Goal: Task Accomplishment & Management: Use online tool/utility

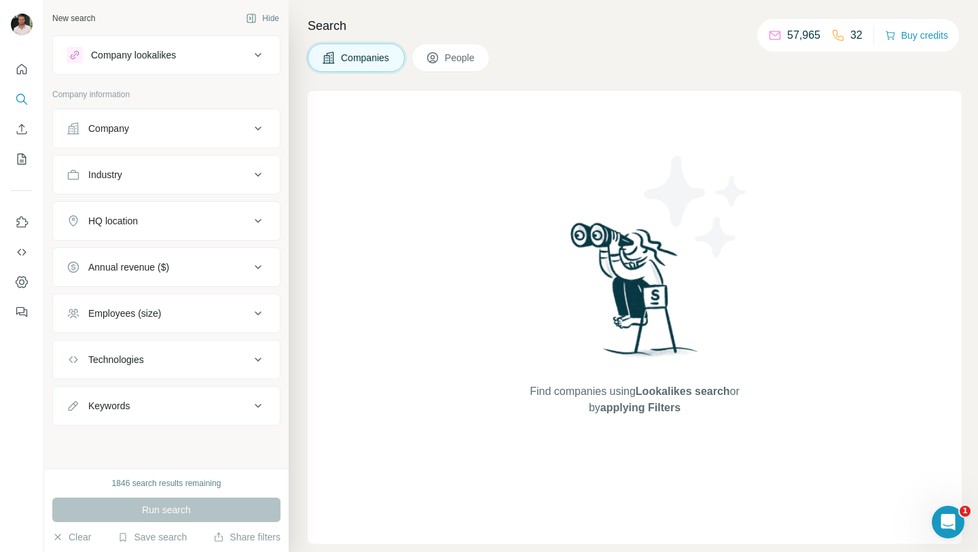
click at [440, 63] on icon at bounding box center [433, 58] width 14 height 14
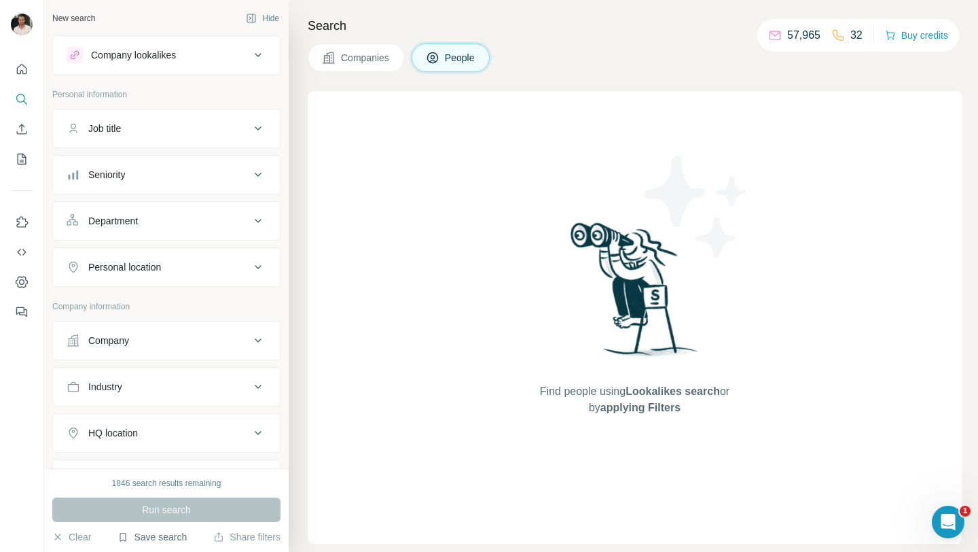
click at [157, 538] on button "Save search" at bounding box center [152, 537] width 69 height 14
click at [167, 513] on div "View my saved searches" at bounding box center [190, 512] width 143 height 27
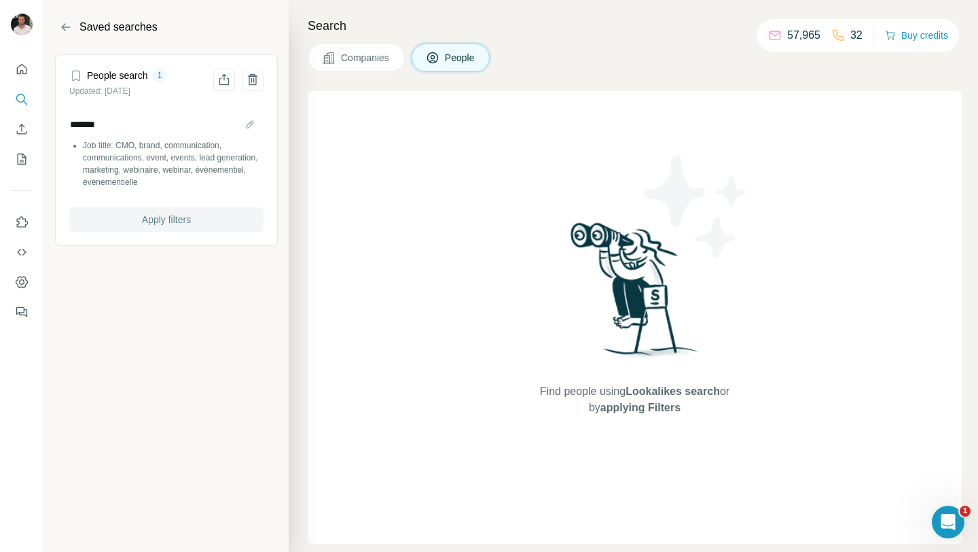
click at [149, 217] on span "Apply filters" at bounding box center [166, 220] width 49 height 14
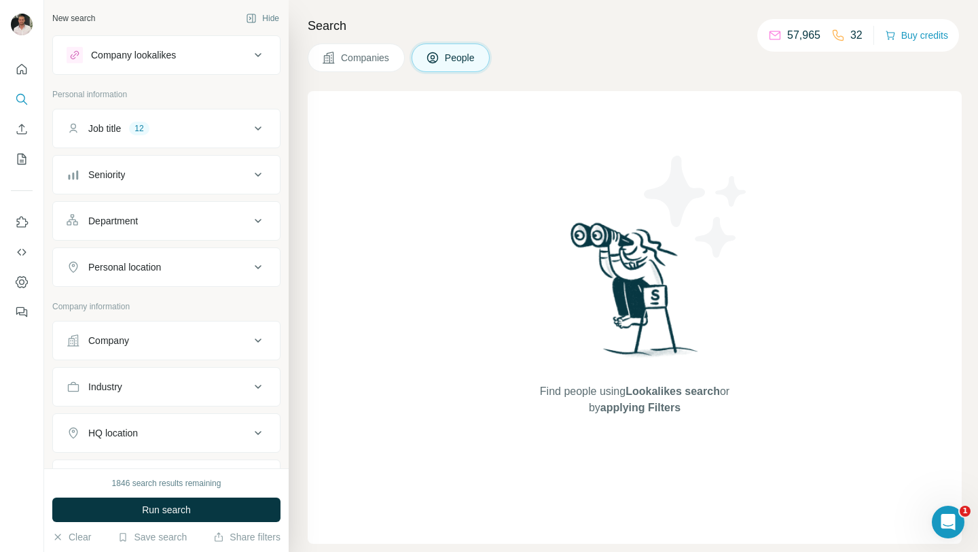
click at [143, 346] on div "Company" at bounding box center [158, 341] width 183 height 14
click at [147, 395] on input "text" at bounding box center [167, 400] width 200 height 24
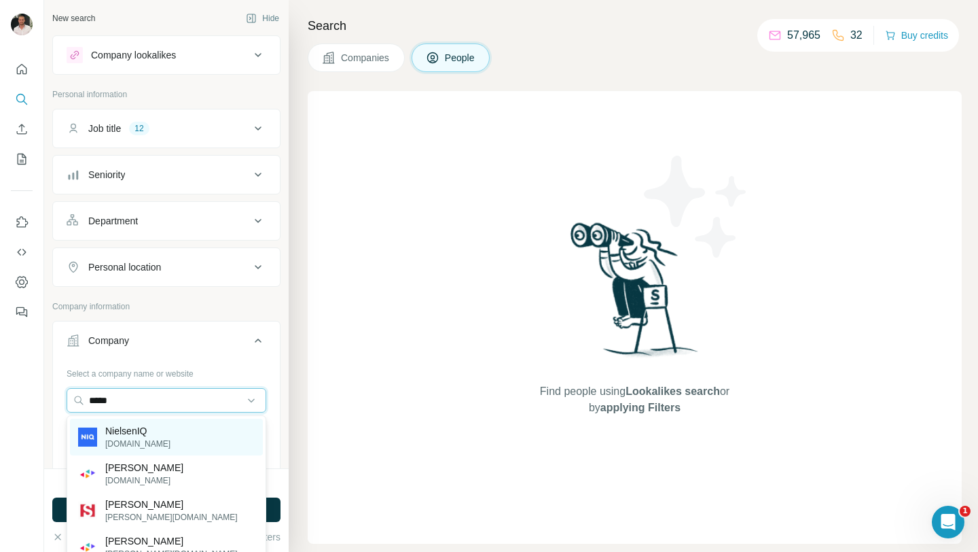
type input "*****"
click at [139, 428] on p "NielsenIQ" at bounding box center [137, 431] width 65 height 14
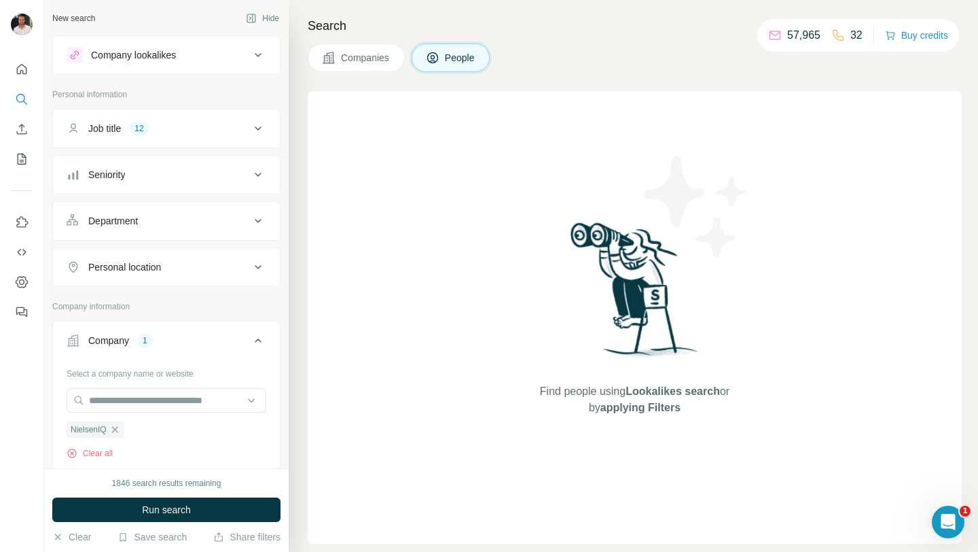
click at [150, 264] on div "Personal location" at bounding box center [124, 267] width 73 height 14
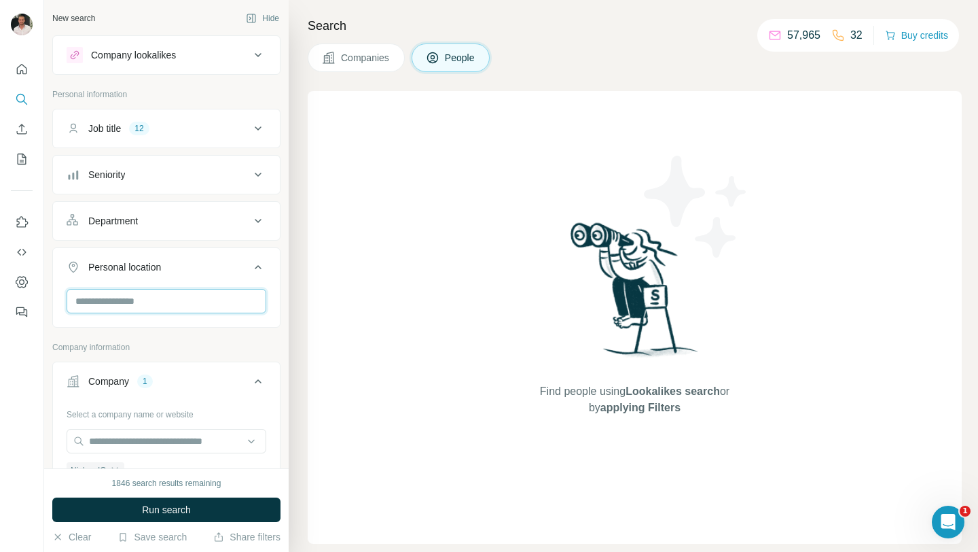
click at [144, 306] on input "text" at bounding box center [167, 301] width 200 height 24
type input "***"
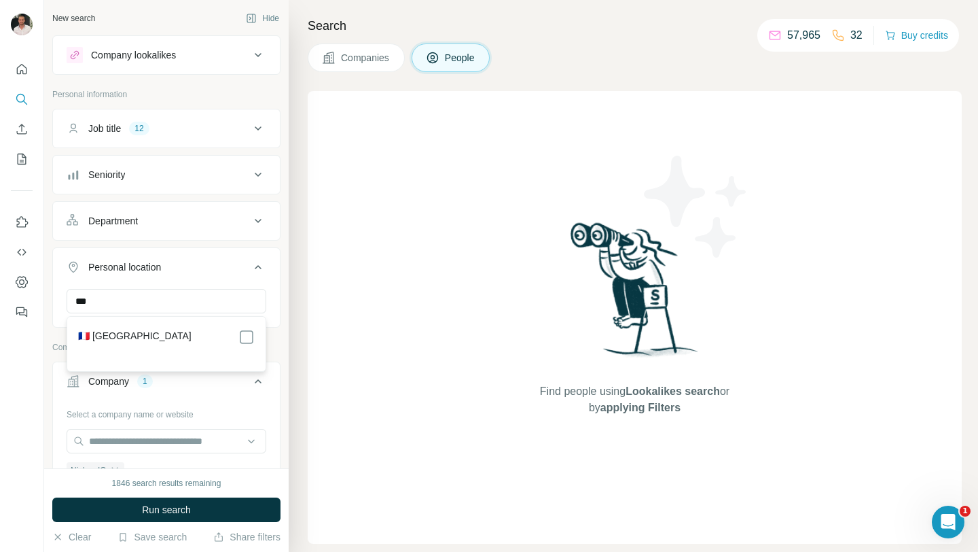
click at [167, 329] on div "🇫🇷 [GEOGRAPHIC_DATA]" at bounding box center [166, 337] width 177 height 16
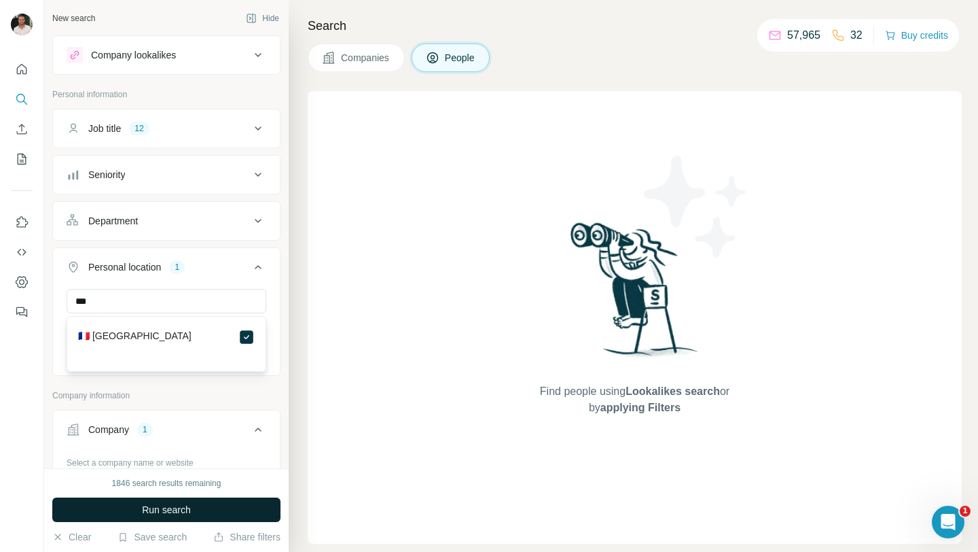
click at [162, 505] on span "Run search" at bounding box center [166, 510] width 49 height 14
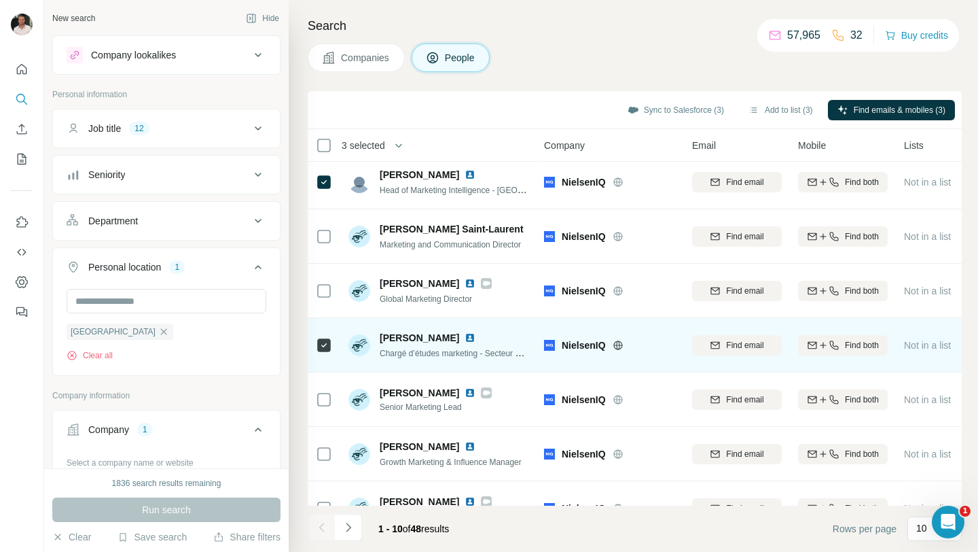
scroll to position [200, 0]
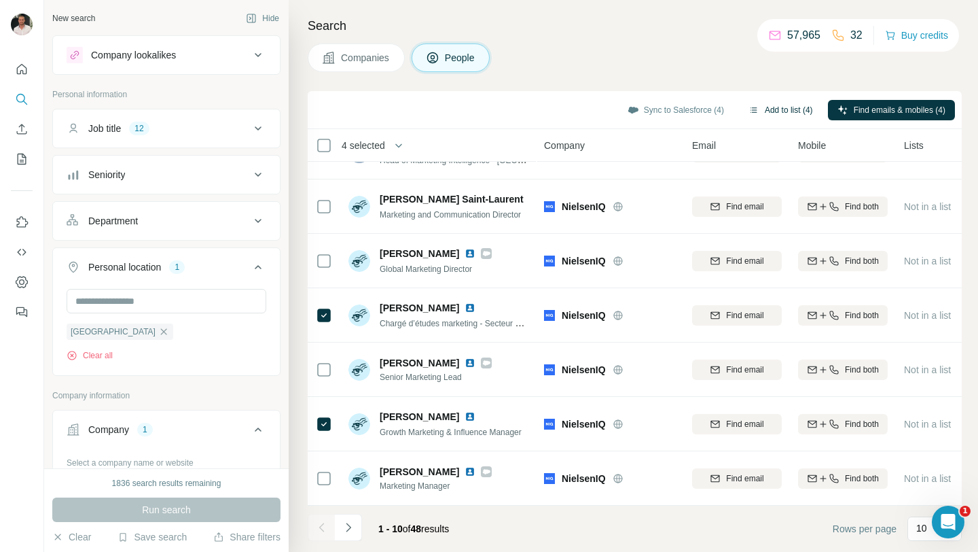
click at [769, 105] on button "Add to list (4)" at bounding box center [781, 110] width 84 height 20
click at [774, 107] on button "Add to list (4)" at bounding box center [781, 110] width 84 height 20
click at [775, 109] on button "Add to list (4)" at bounding box center [781, 110] width 84 height 20
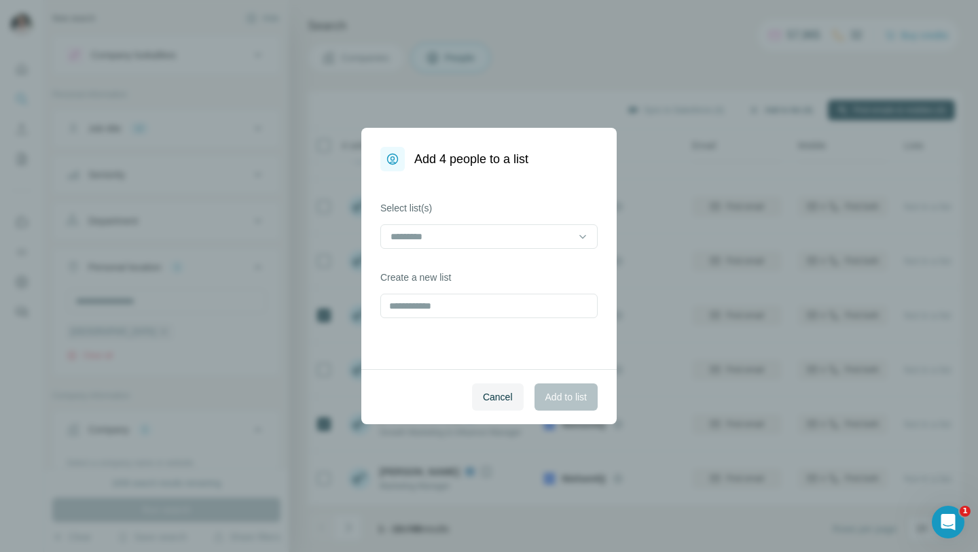
click at [766, 108] on div "Add 4 people to a list Select list(s) Create a new list Cancel Add to list" at bounding box center [489, 276] width 978 height 552
click at [507, 302] on input "text" at bounding box center [488, 305] width 217 height 24
type input "*********"
click at [550, 398] on span "Add to list" at bounding box center [566, 397] width 41 height 14
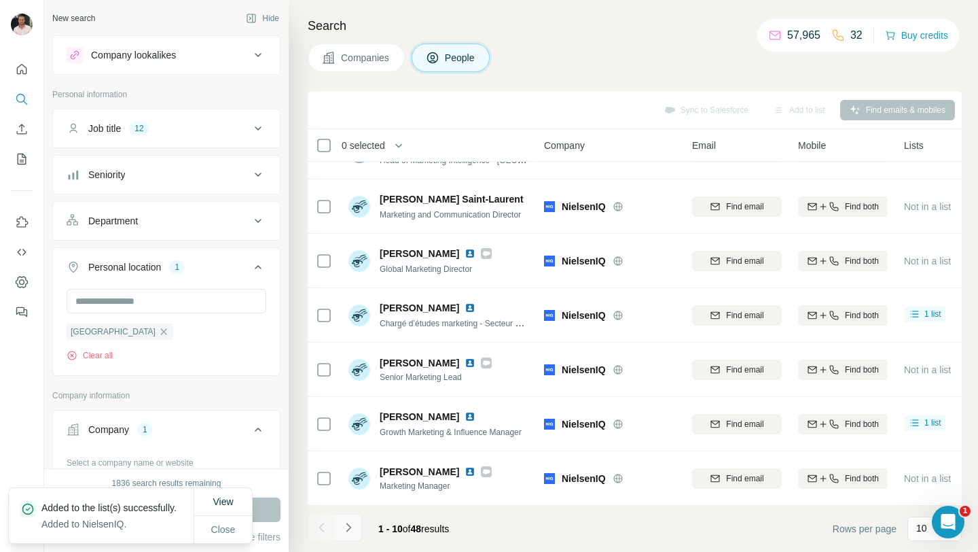
click at [351, 525] on icon "Navigate to next page" at bounding box center [349, 527] width 14 height 14
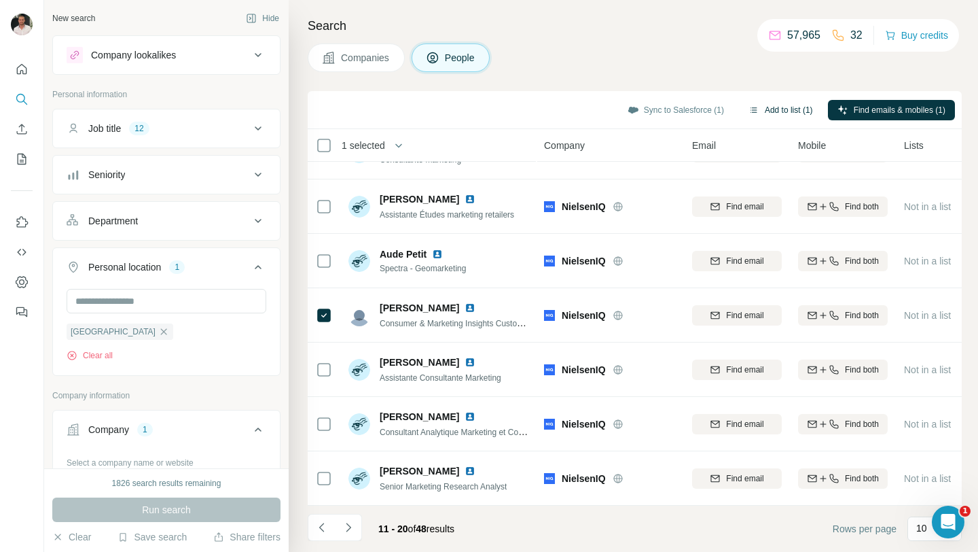
click at [764, 111] on button "Add to list (1)" at bounding box center [781, 110] width 84 height 20
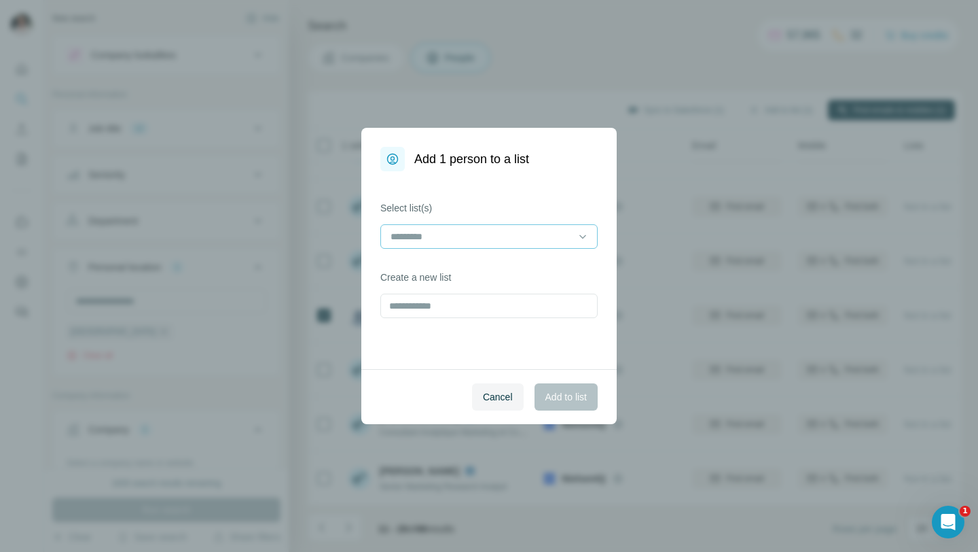
click at [526, 235] on input at bounding box center [480, 236] width 183 height 15
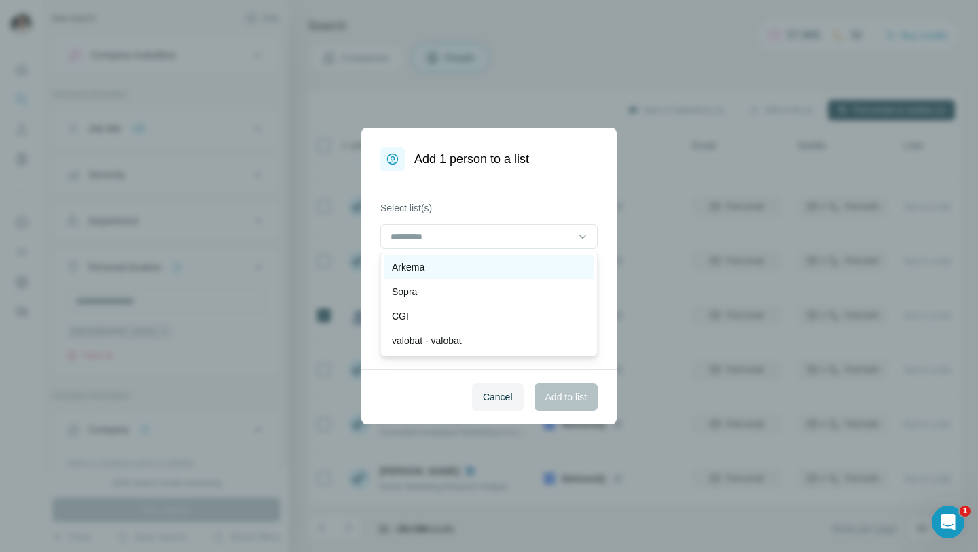
click at [505, 268] on div "Arkema" at bounding box center [489, 267] width 194 height 14
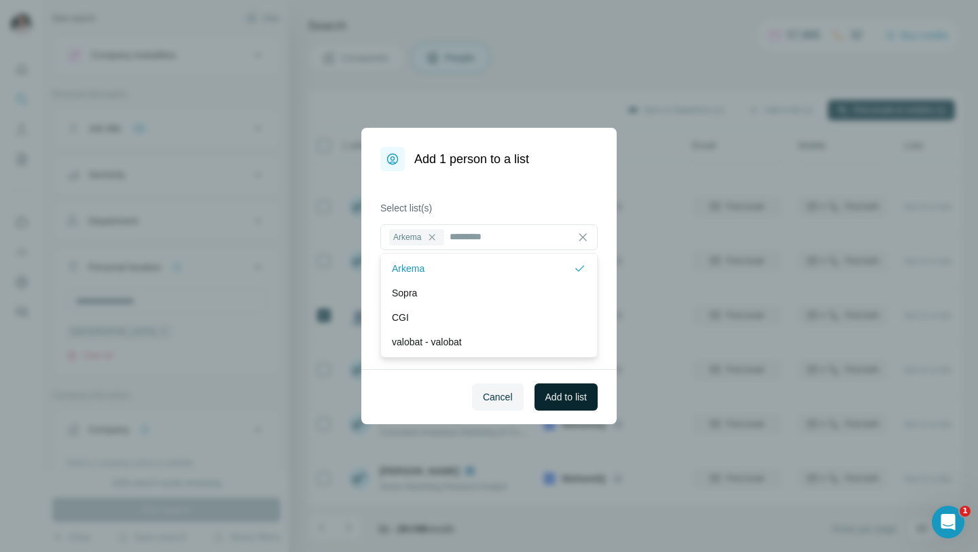
click at [558, 391] on span "Add to list" at bounding box center [566, 397] width 41 height 14
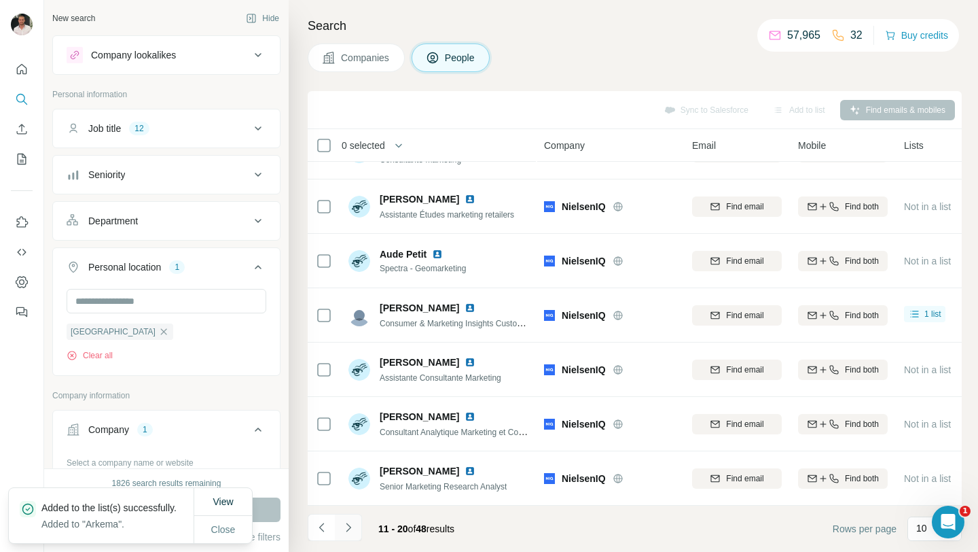
click at [353, 524] on icon "Navigate to next page" at bounding box center [349, 527] width 14 height 14
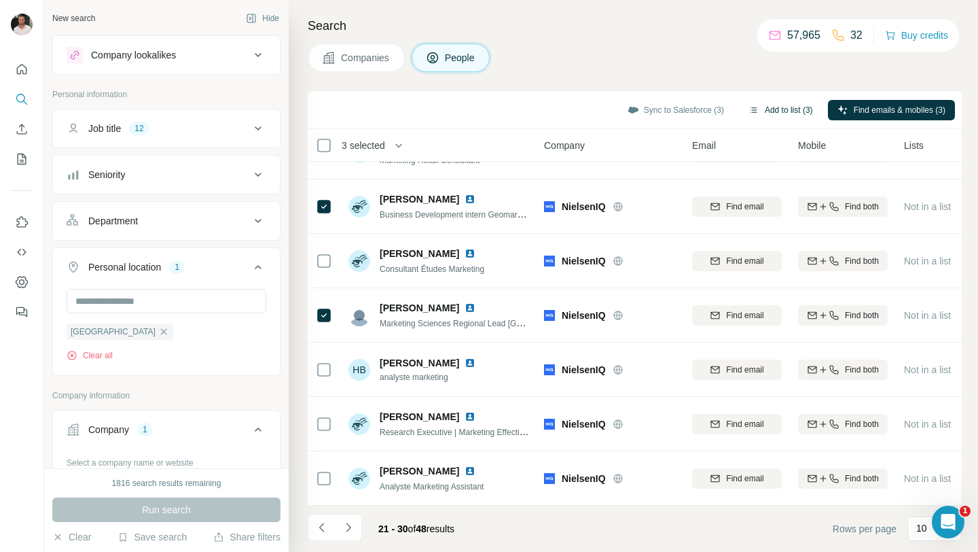
click at [787, 108] on button "Add to list (3)" at bounding box center [781, 110] width 84 height 20
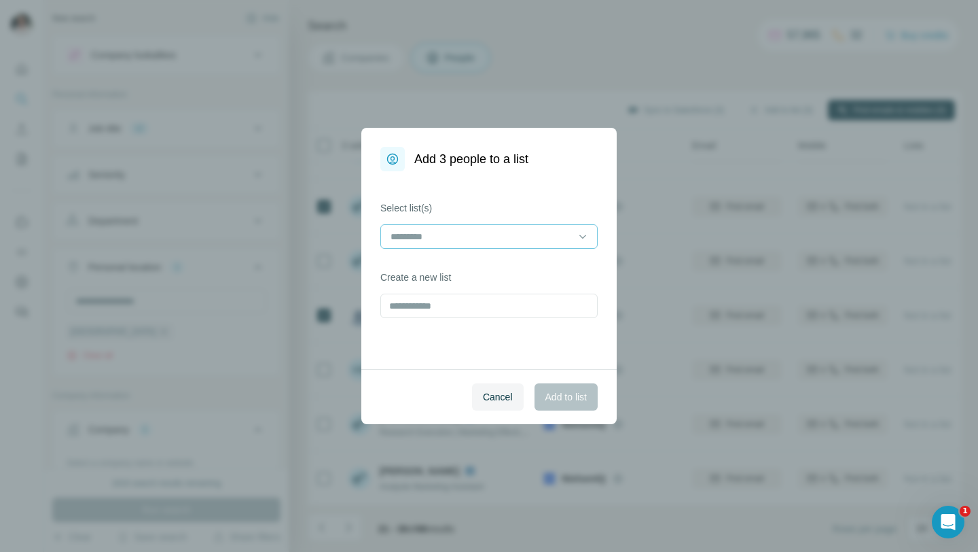
click at [531, 233] on input at bounding box center [480, 236] width 183 height 15
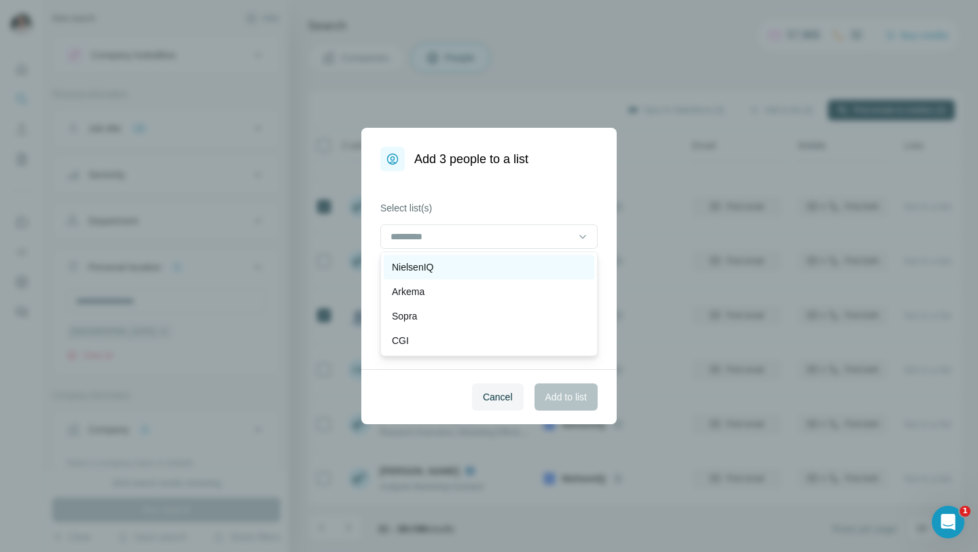
click at [493, 268] on div "NielsenIQ" at bounding box center [489, 267] width 194 height 14
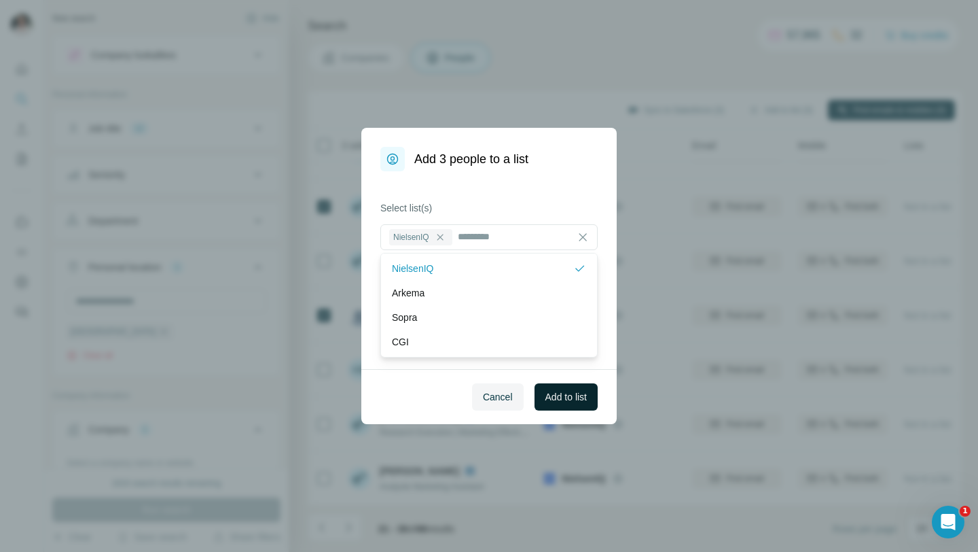
click at [558, 396] on span "Add to list" at bounding box center [566, 397] width 41 height 14
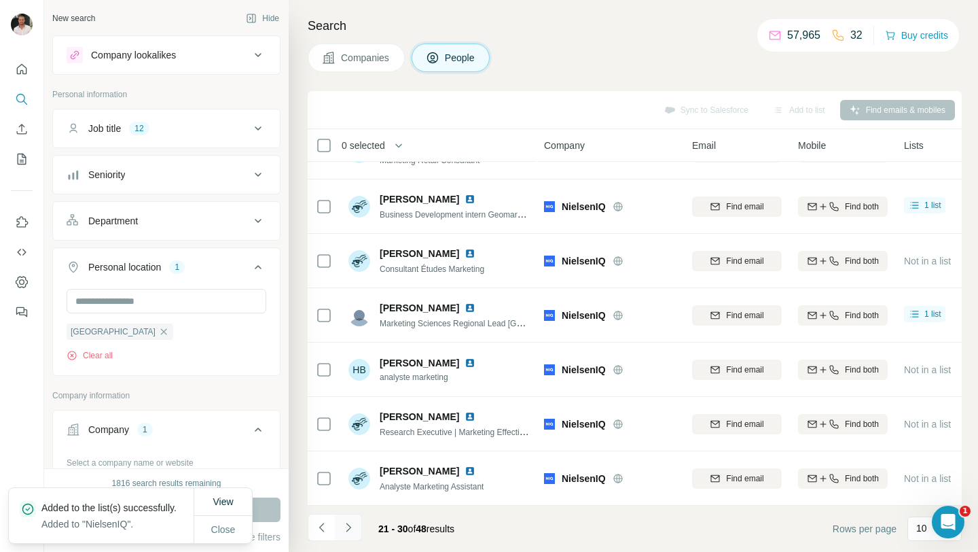
click at [355, 521] on icon "Navigate to next page" at bounding box center [349, 527] width 14 height 14
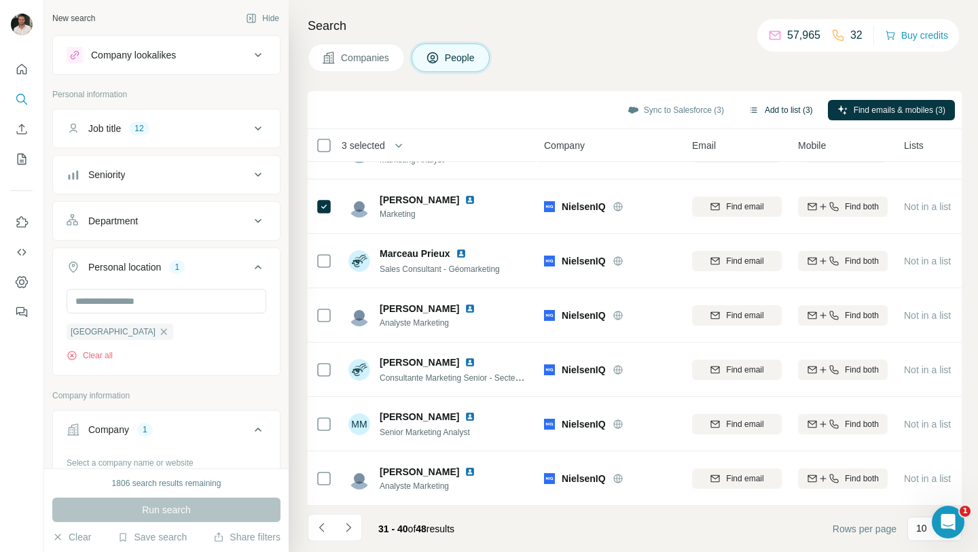
click at [771, 106] on button "Add to list (3)" at bounding box center [781, 110] width 84 height 20
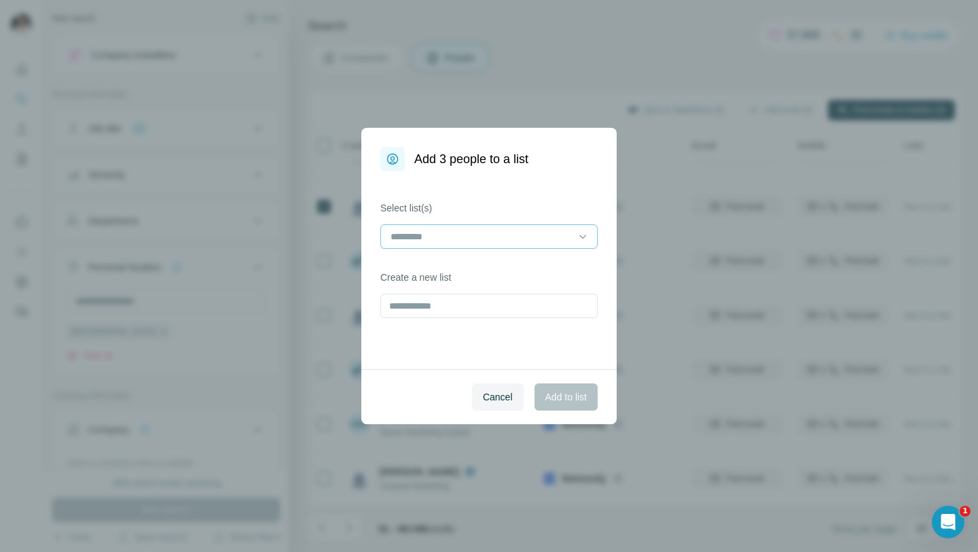
click at [512, 239] on input at bounding box center [480, 236] width 183 height 15
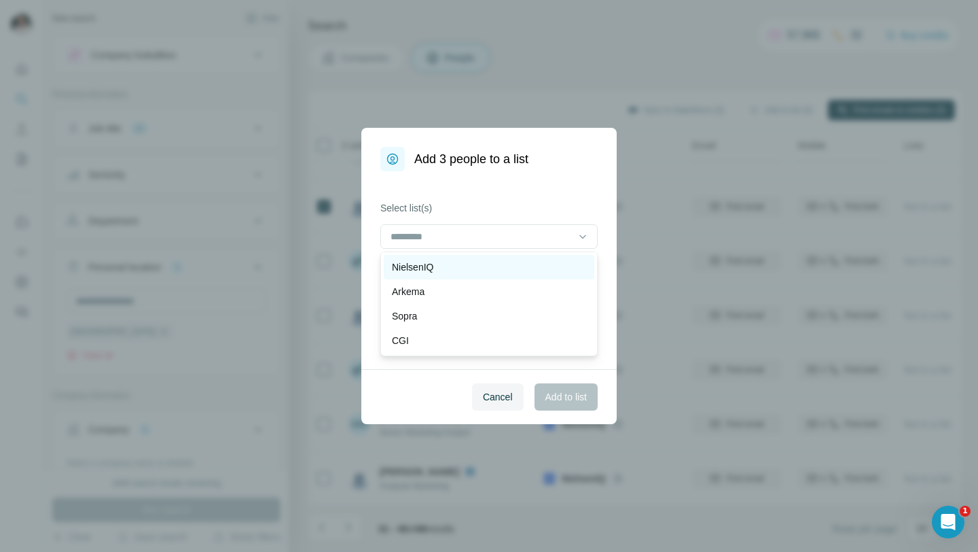
click at [499, 266] on div "NielsenIQ" at bounding box center [489, 267] width 194 height 14
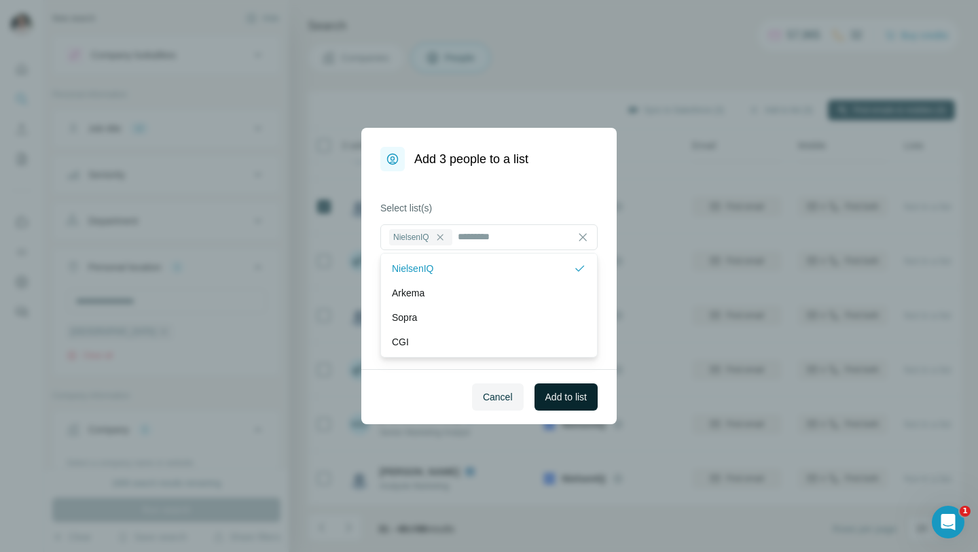
click at [554, 398] on span "Add to list" at bounding box center [566, 397] width 41 height 14
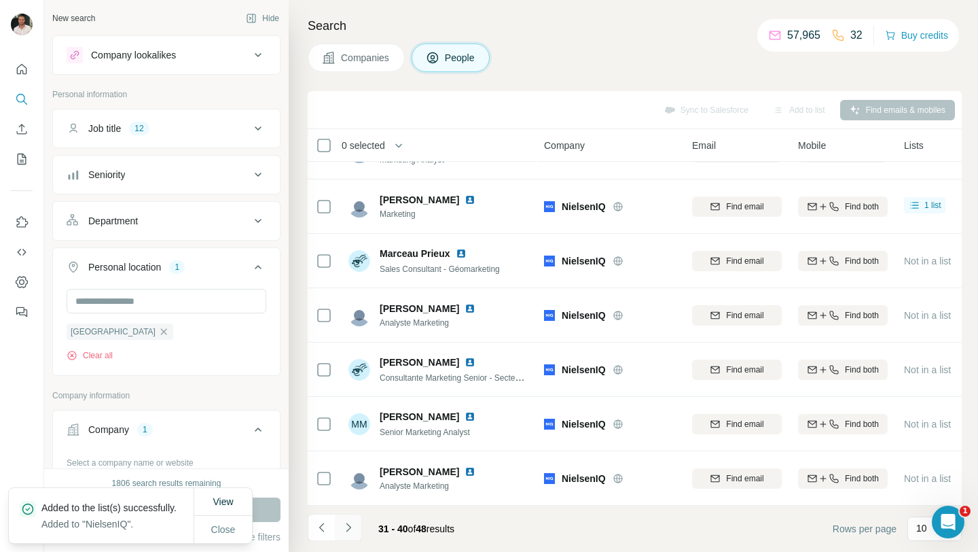
click at [349, 531] on icon "Navigate to next page" at bounding box center [349, 527] width 14 height 14
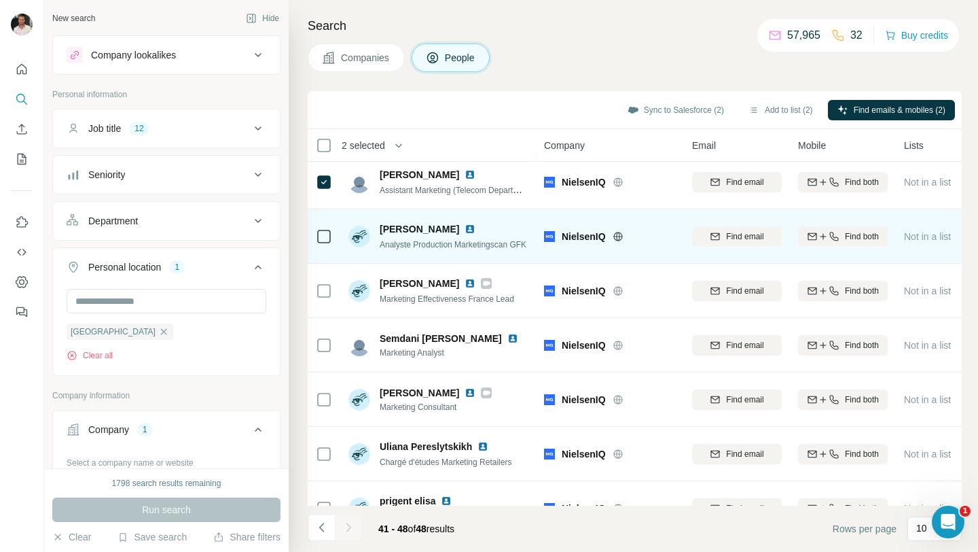
scroll to position [91, 0]
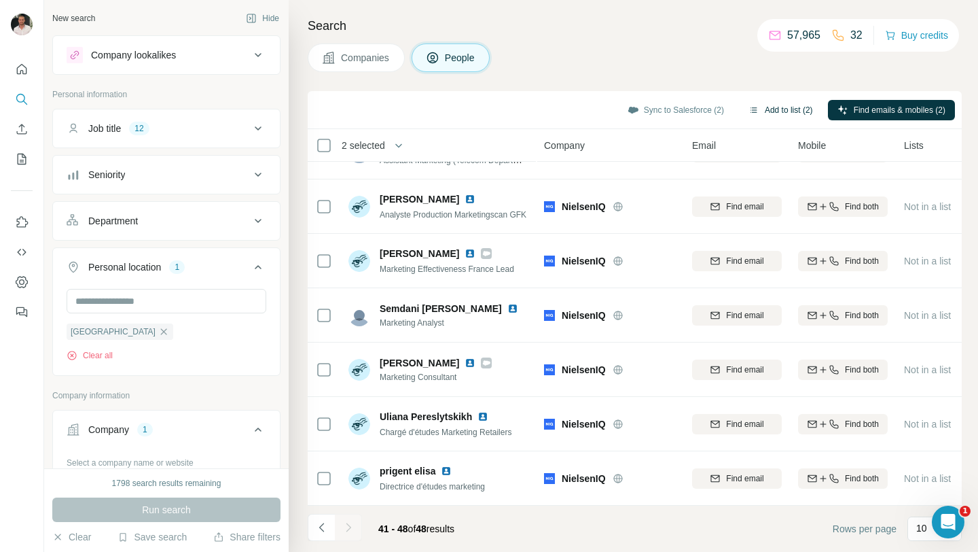
click at [785, 116] on button "Add to list (2)" at bounding box center [781, 110] width 84 height 20
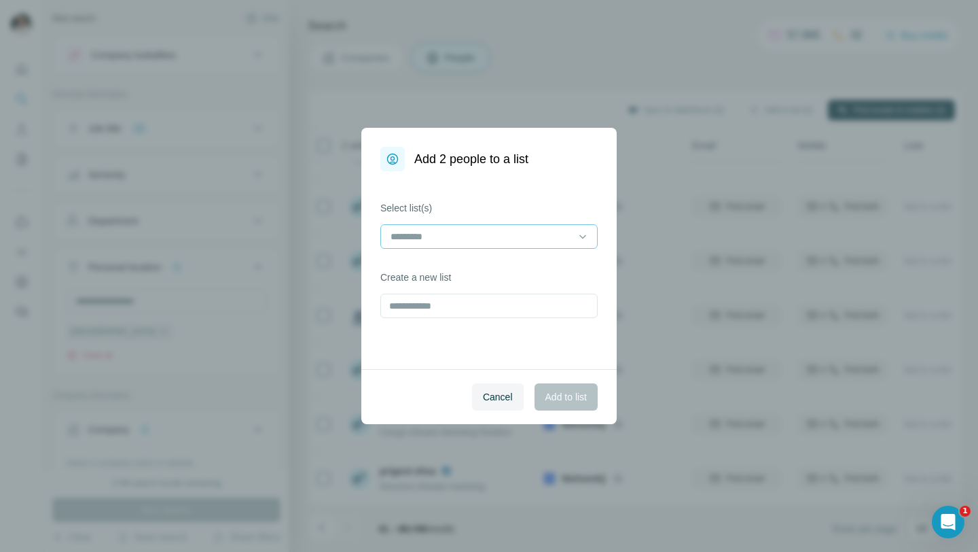
click at [460, 243] on input at bounding box center [480, 236] width 183 height 15
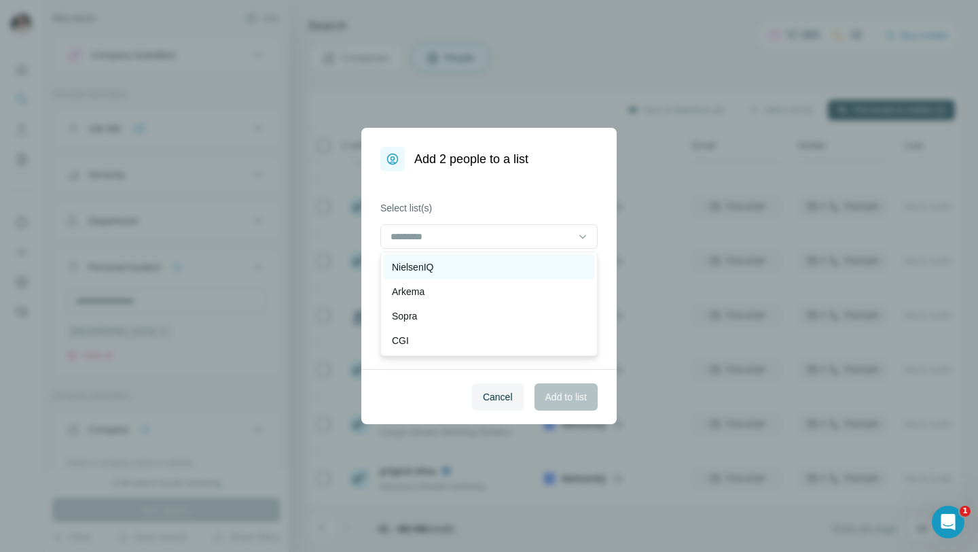
click at [459, 266] on div "NielsenIQ" at bounding box center [489, 267] width 194 height 14
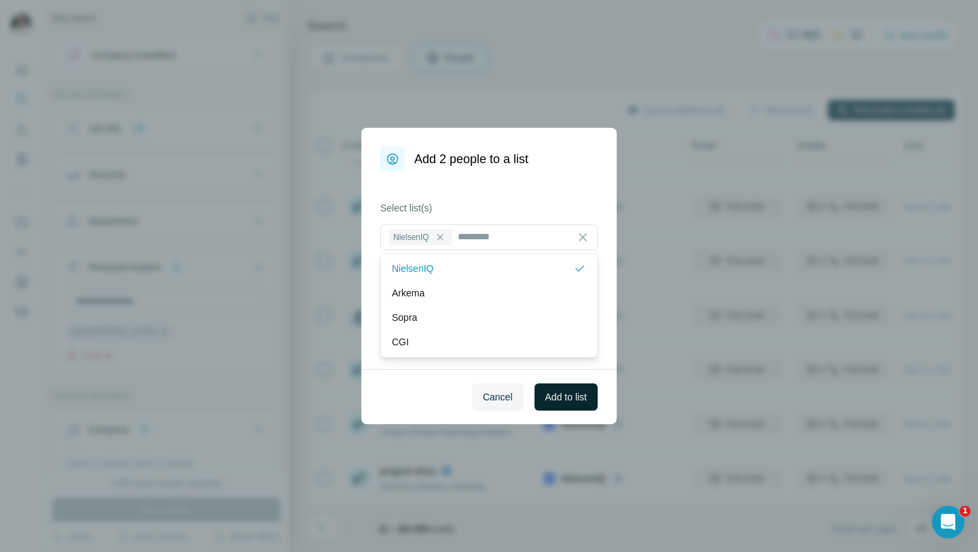
click at [556, 399] on span "Add to list" at bounding box center [566, 397] width 41 height 14
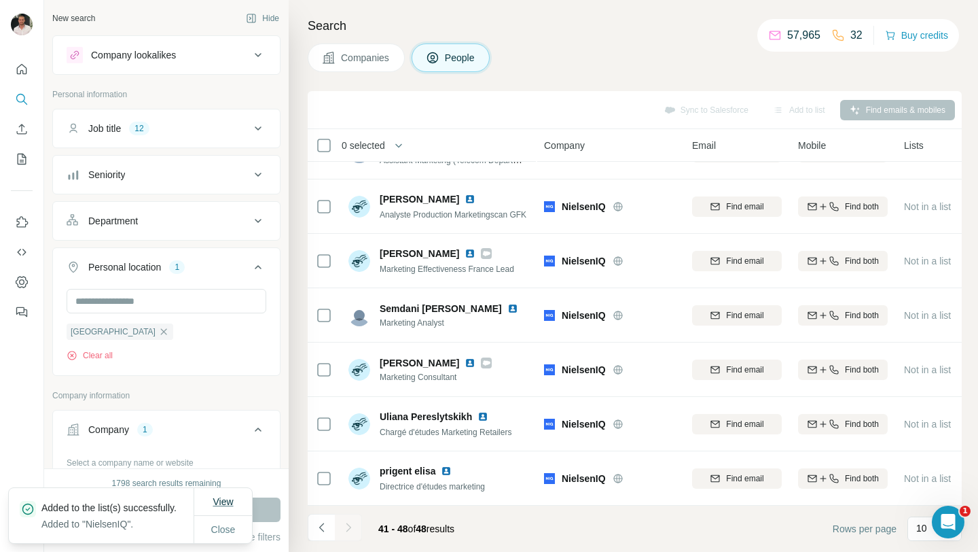
click at [228, 496] on span "View" at bounding box center [223, 501] width 20 height 11
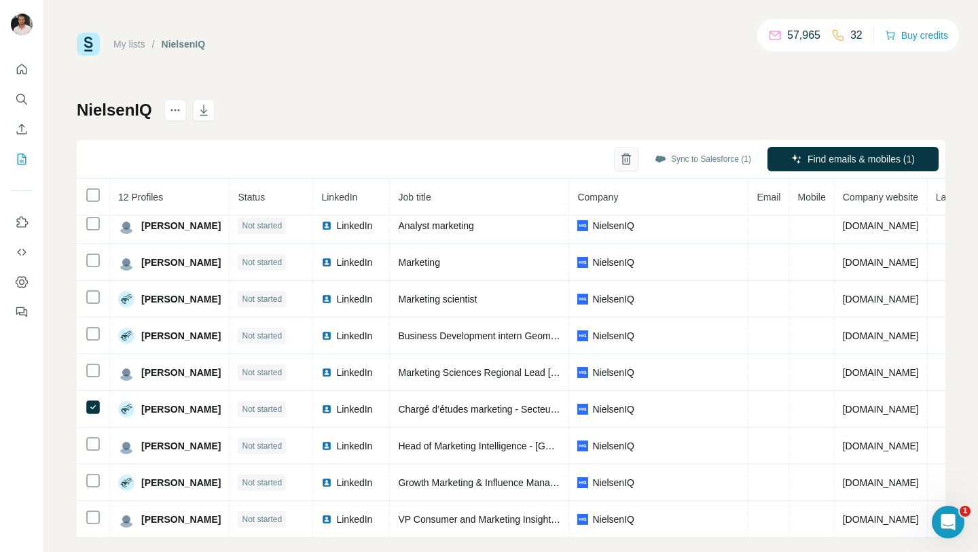
click at [624, 160] on icon "button" at bounding box center [625, 160] width 7 height 10
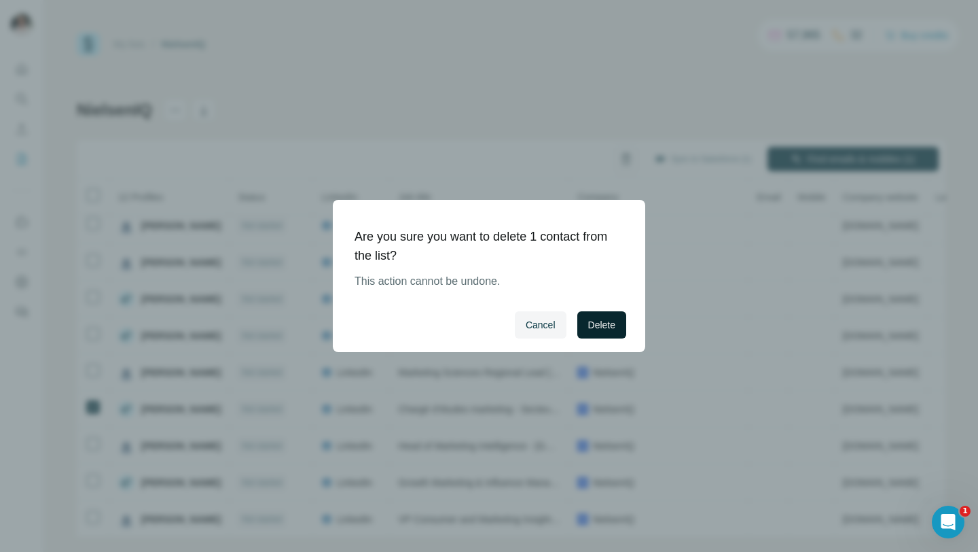
click at [597, 323] on span "Delete" at bounding box center [601, 325] width 27 height 14
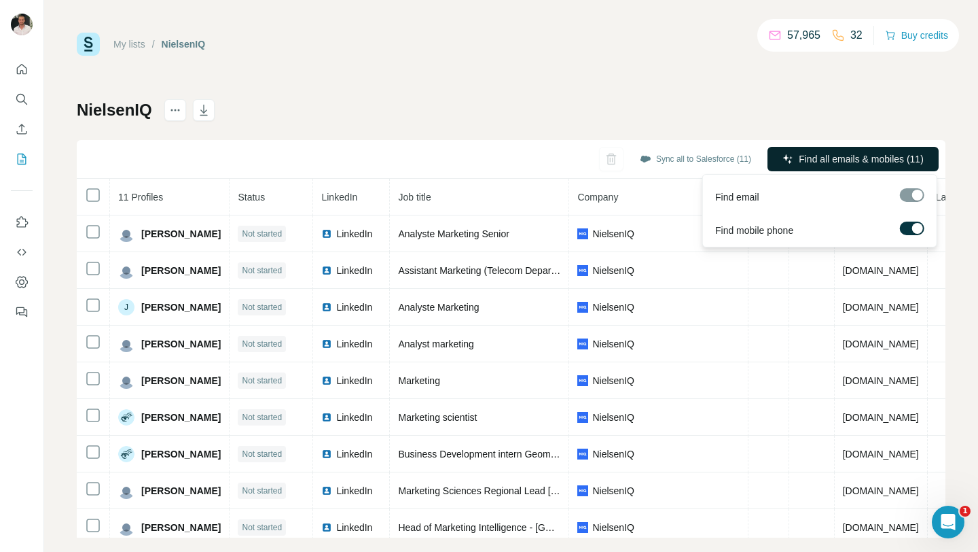
click at [817, 155] on span "Find all emails & mobiles (11)" at bounding box center [861, 159] width 125 height 14
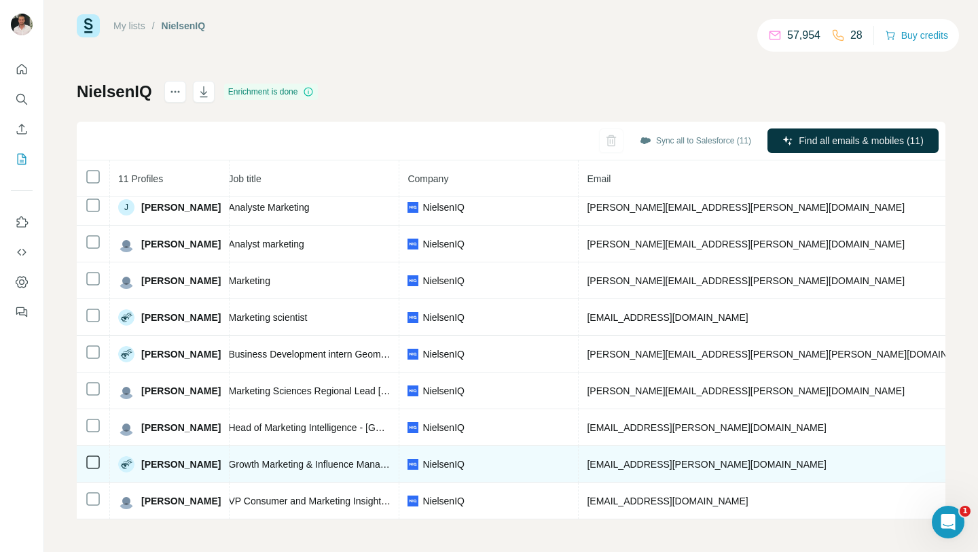
scroll to position [82, 171]
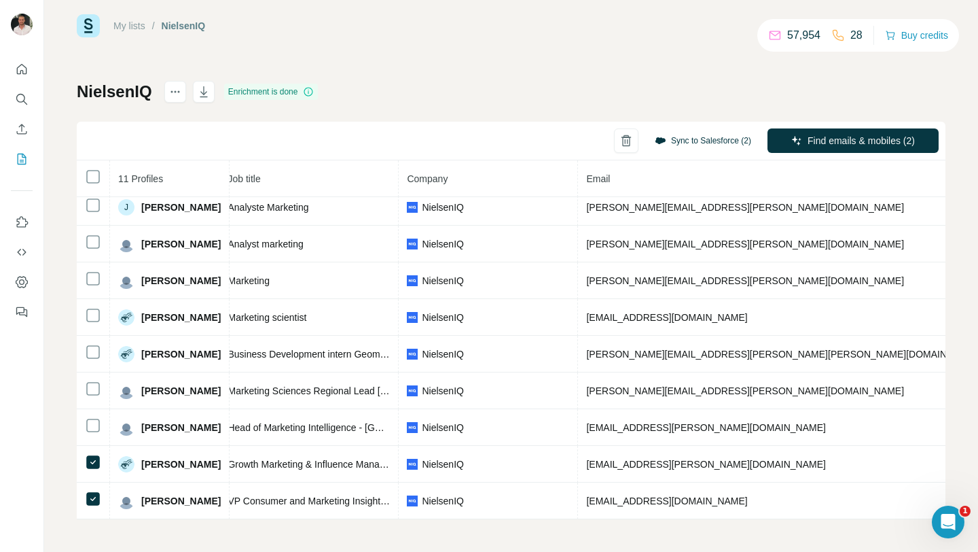
click at [673, 139] on button "Sync to Salesforce (2)" at bounding box center [702, 140] width 115 height 20
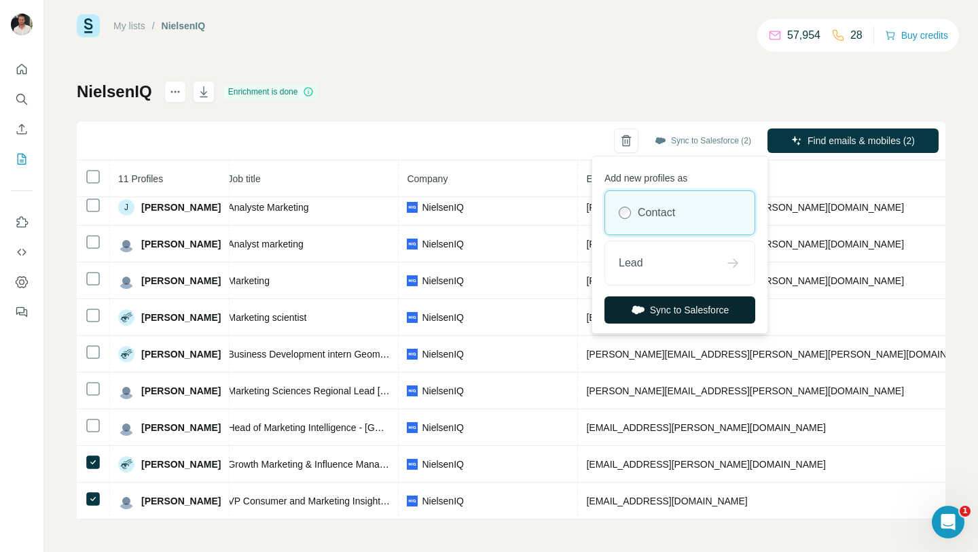
click at [687, 307] on button "Sync to Salesforce" at bounding box center [680, 309] width 151 height 27
